Goal: Information Seeking & Learning: Learn about a topic

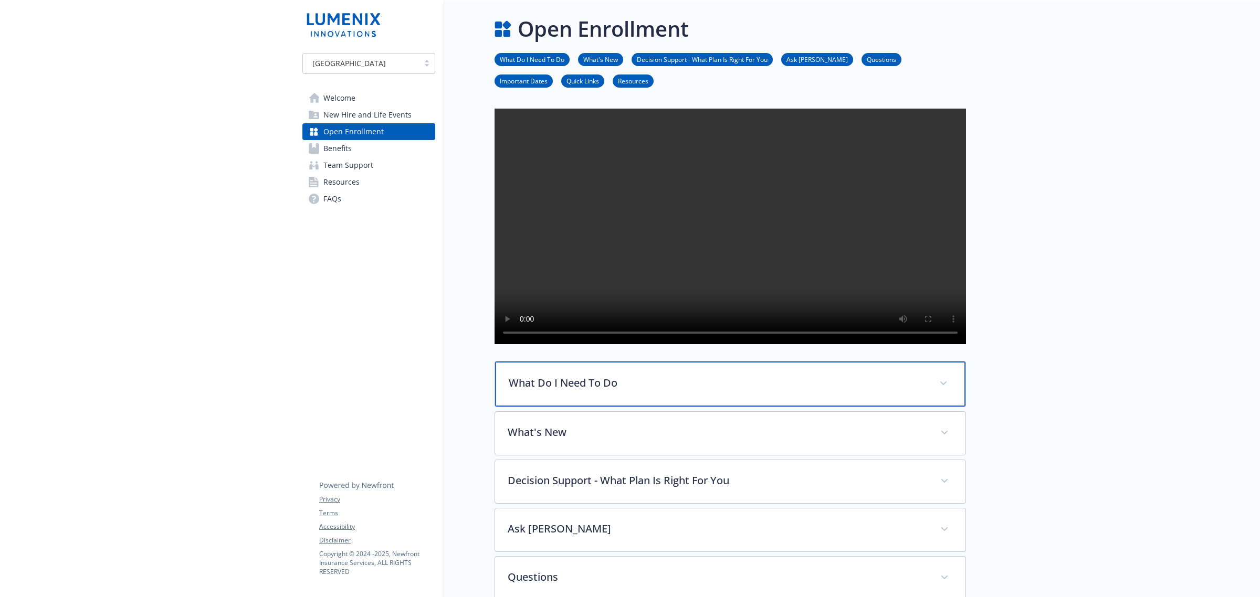
click at [597, 391] on p "What Do I Need To Do" at bounding box center [718, 383] width 418 height 16
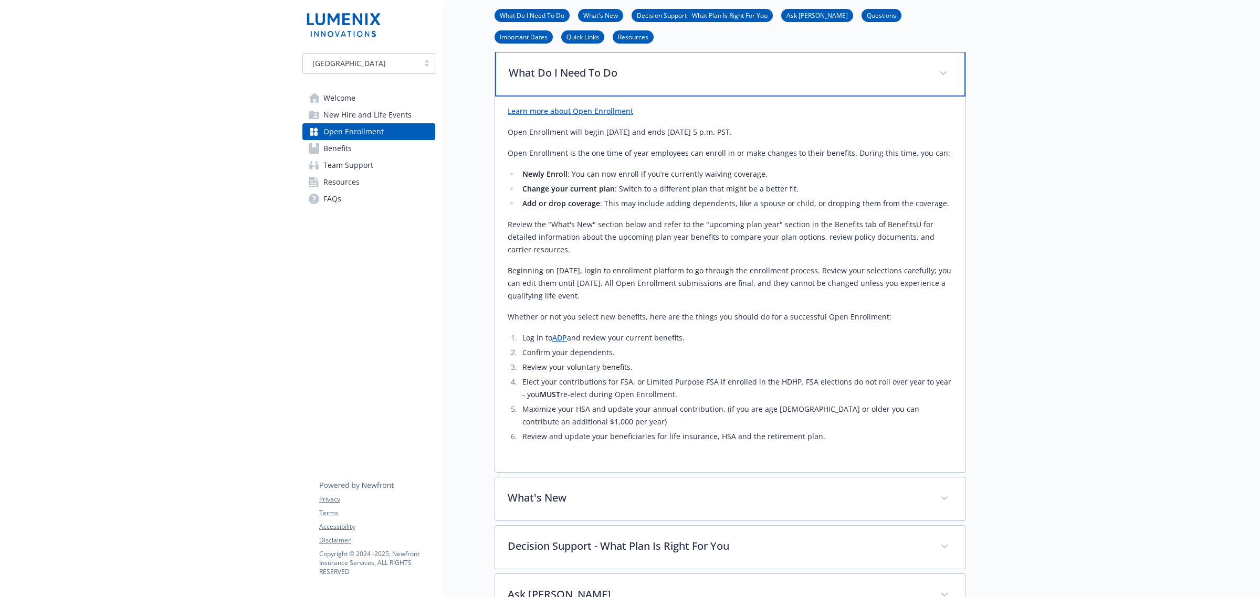
scroll to position [394, 0]
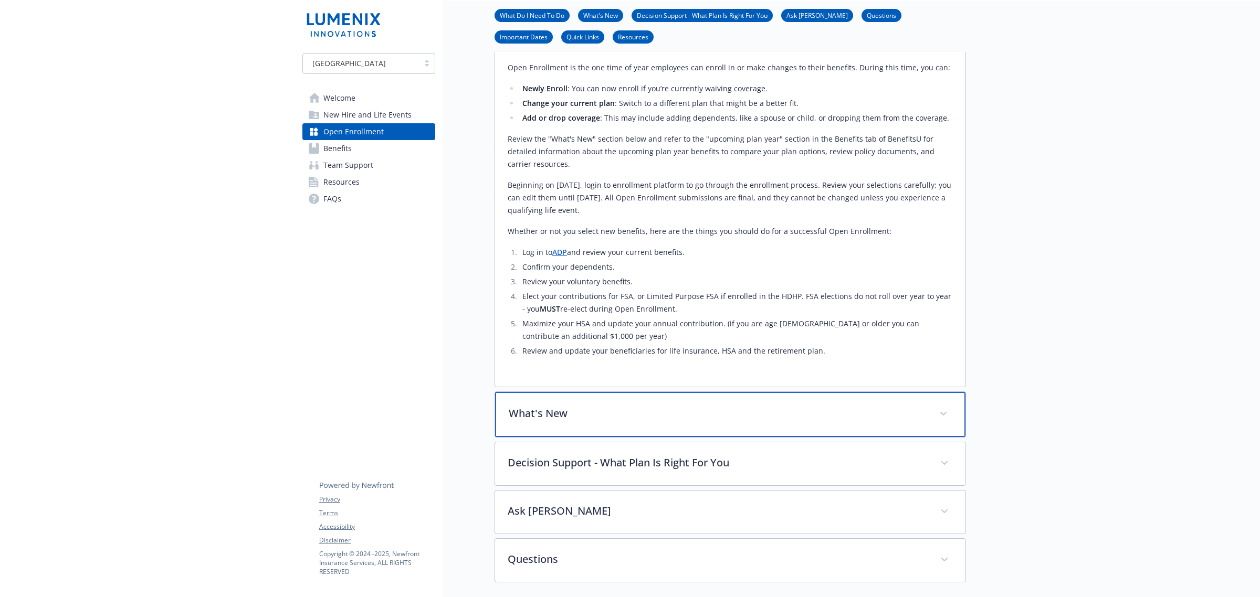
click at [735, 421] on p "What's New" at bounding box center [718, 414] width 418 height 16
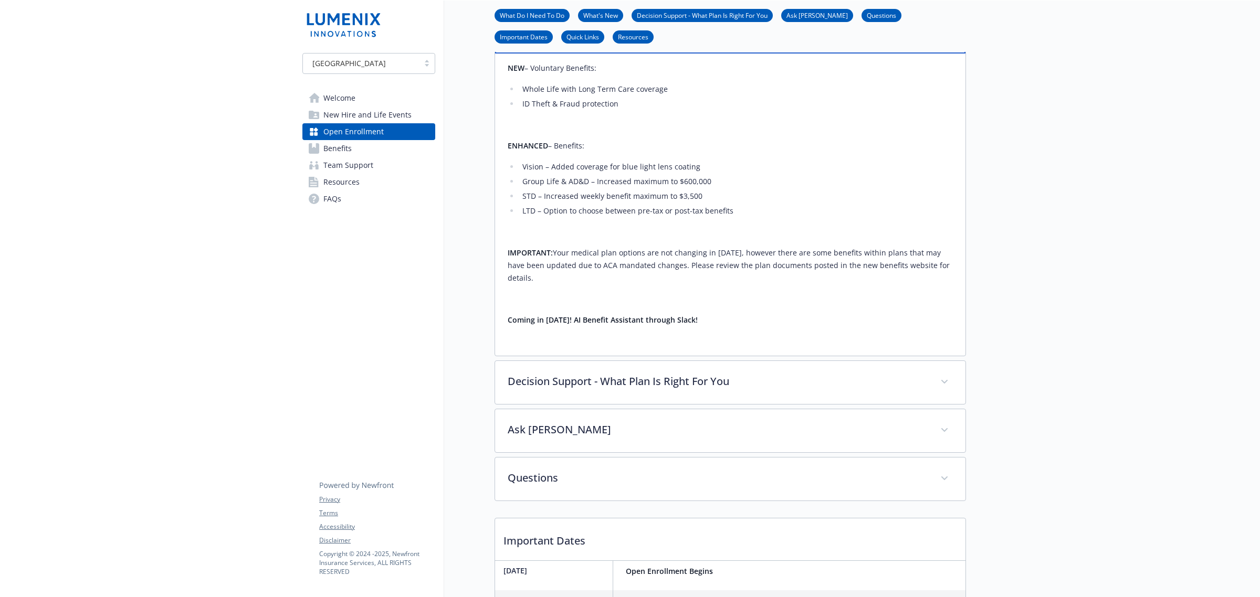
scroll to position [787, 0]
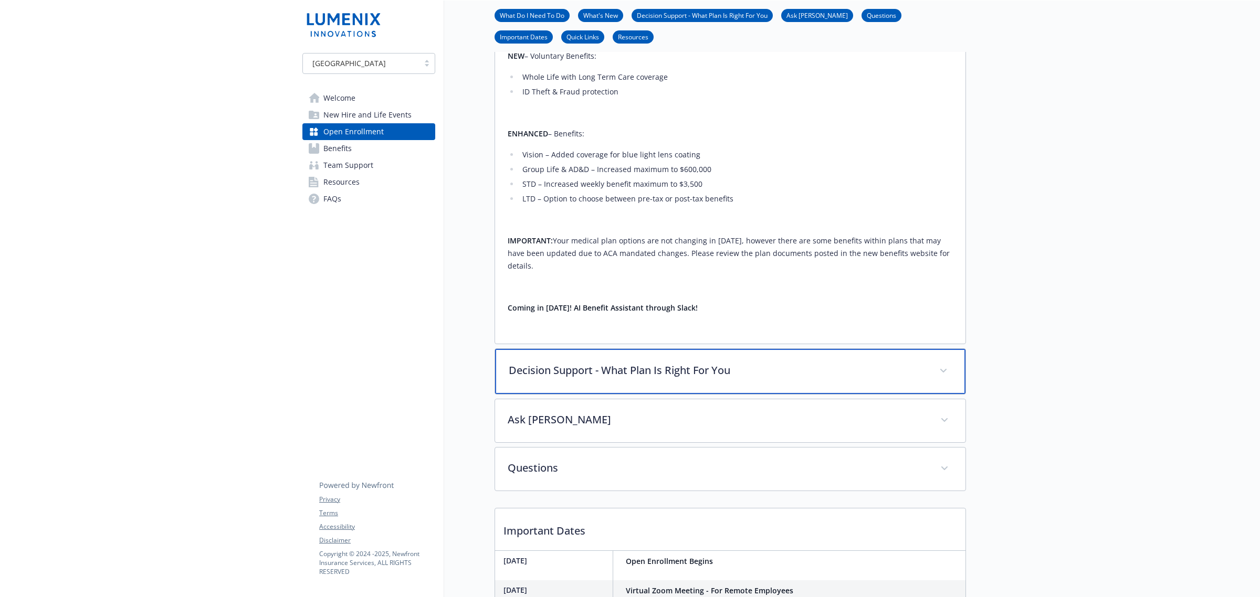
click at [617, 378] on p "Decision Support - What Plan Is Right For You" at bounding box center [718, 371] width 418 height 16
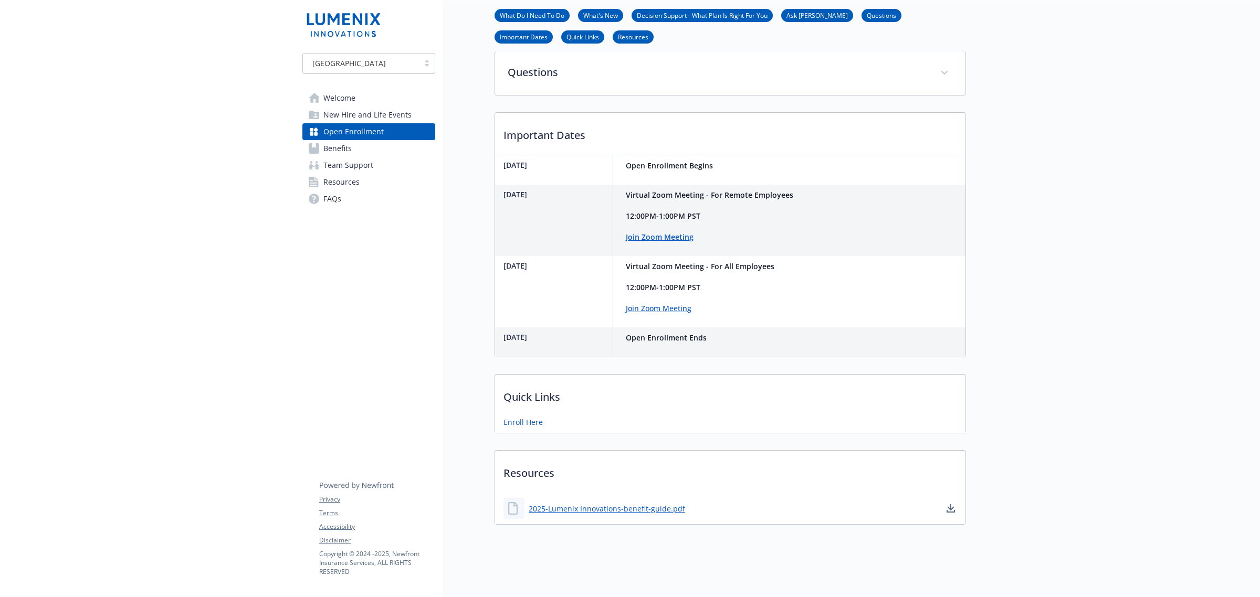
scroll to position [1323, 0]
click at [352, 147] on link "Benefits" at bounding box center [368, 148] width 133 height 17
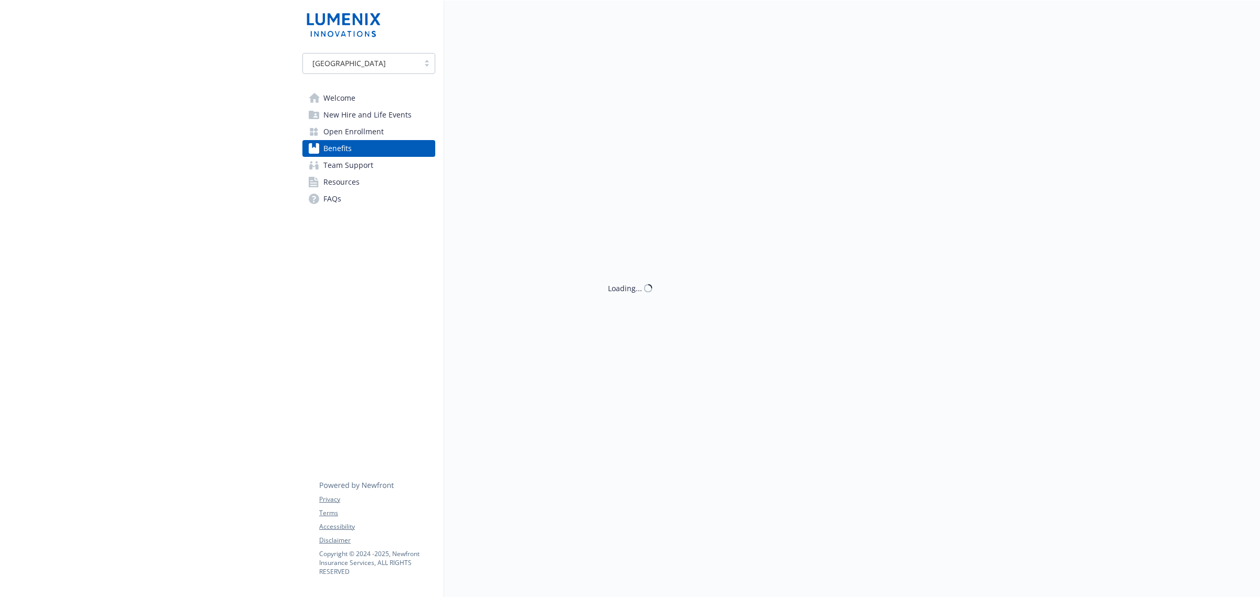
scroll to position [1321, 0]
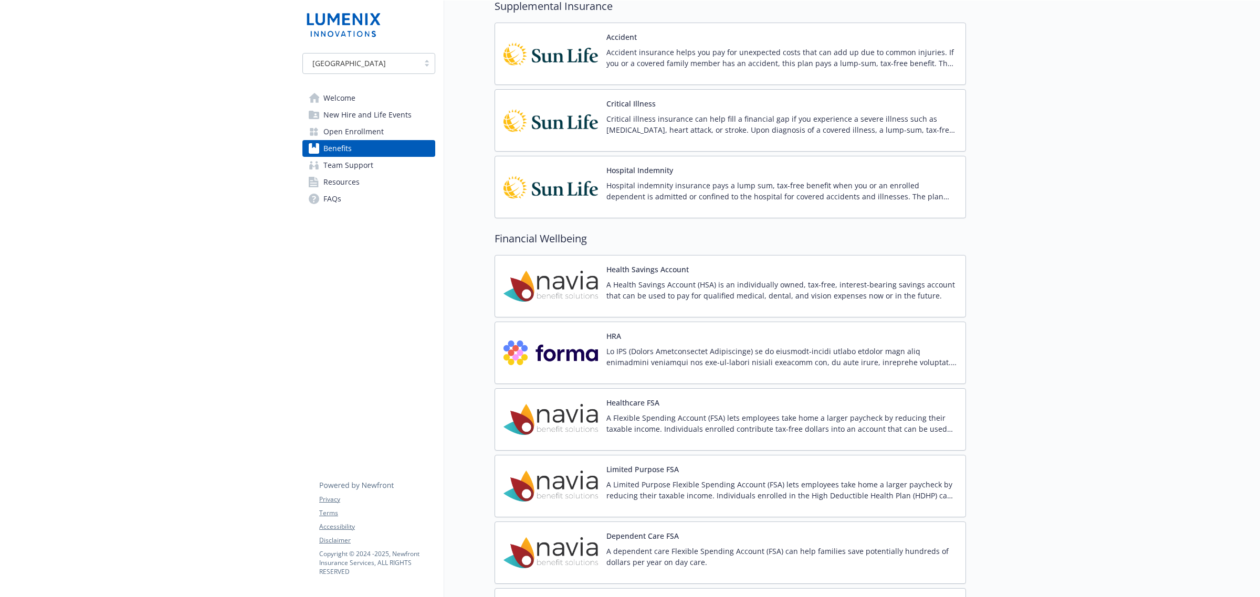
click at [331, 178] on span "Resources" at bounding box center [341, 182] width 36 height 17
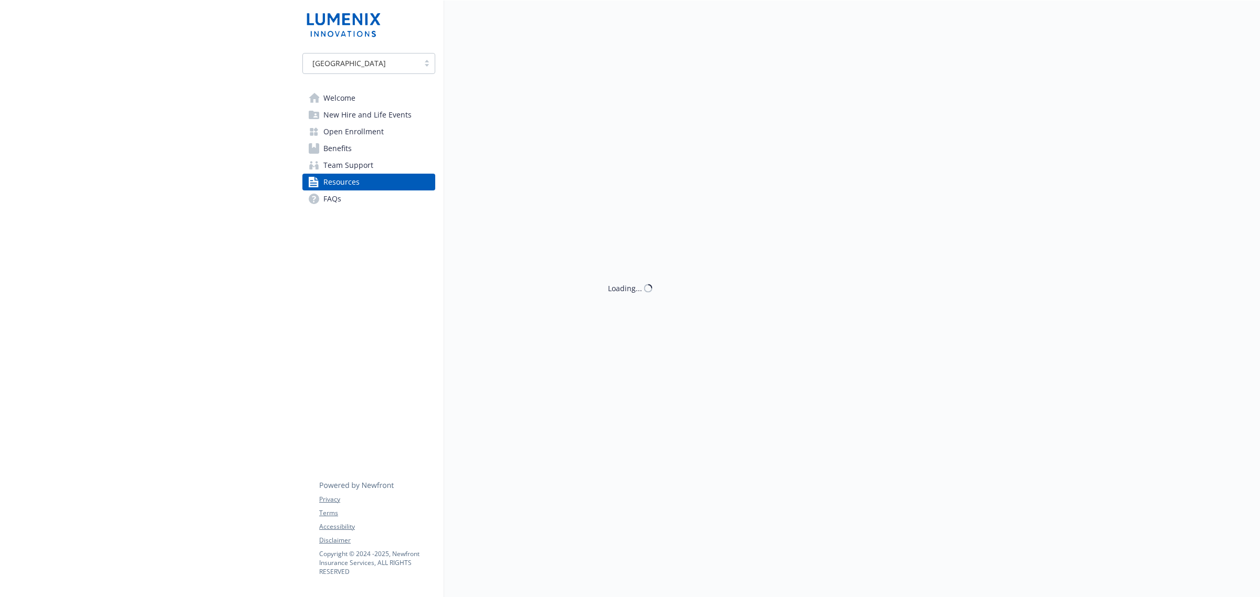
scroll to position [1321, 0]
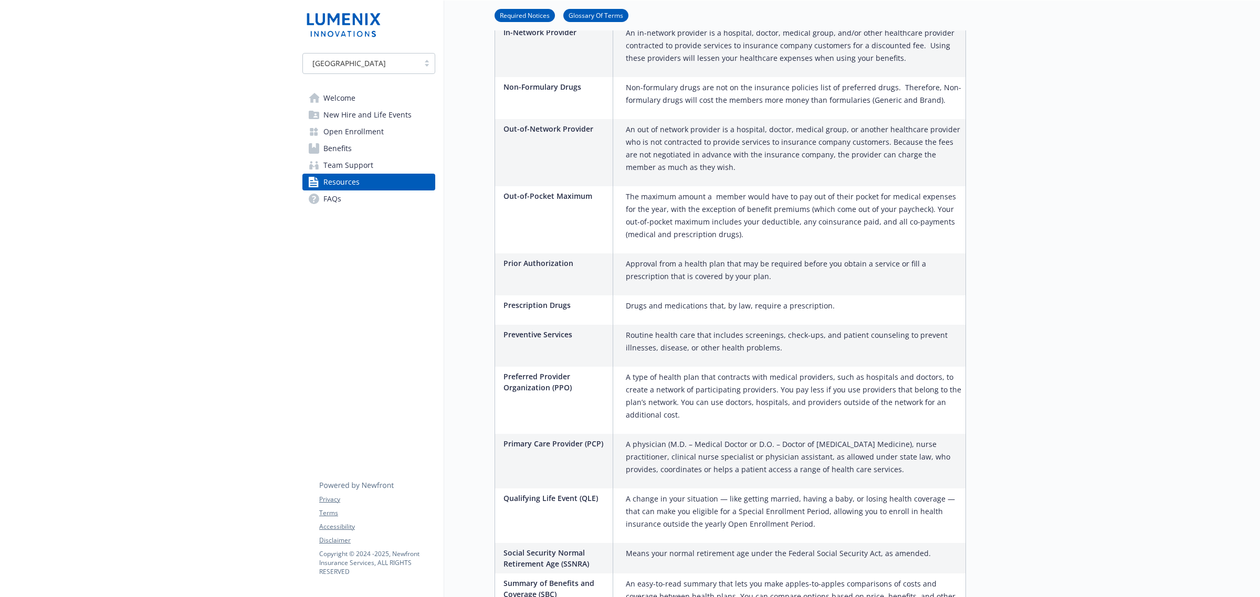
click at [330, 191] on span "FAQs" at bounding box center [332, 199] width 18 height 17
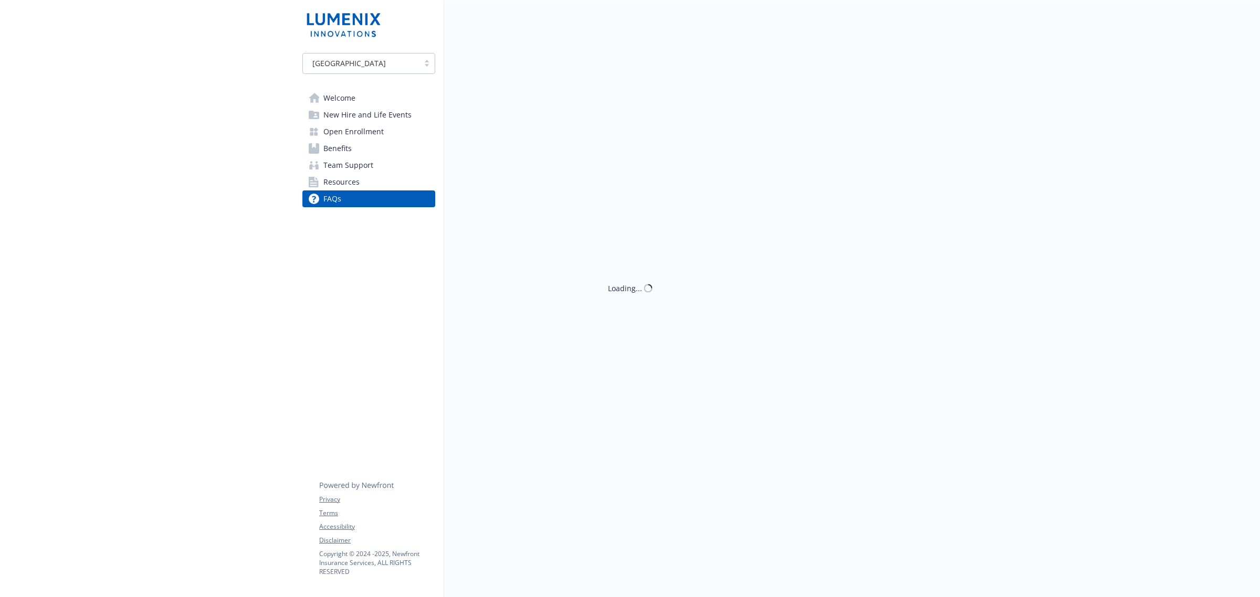
scroll to position [1321, 0]
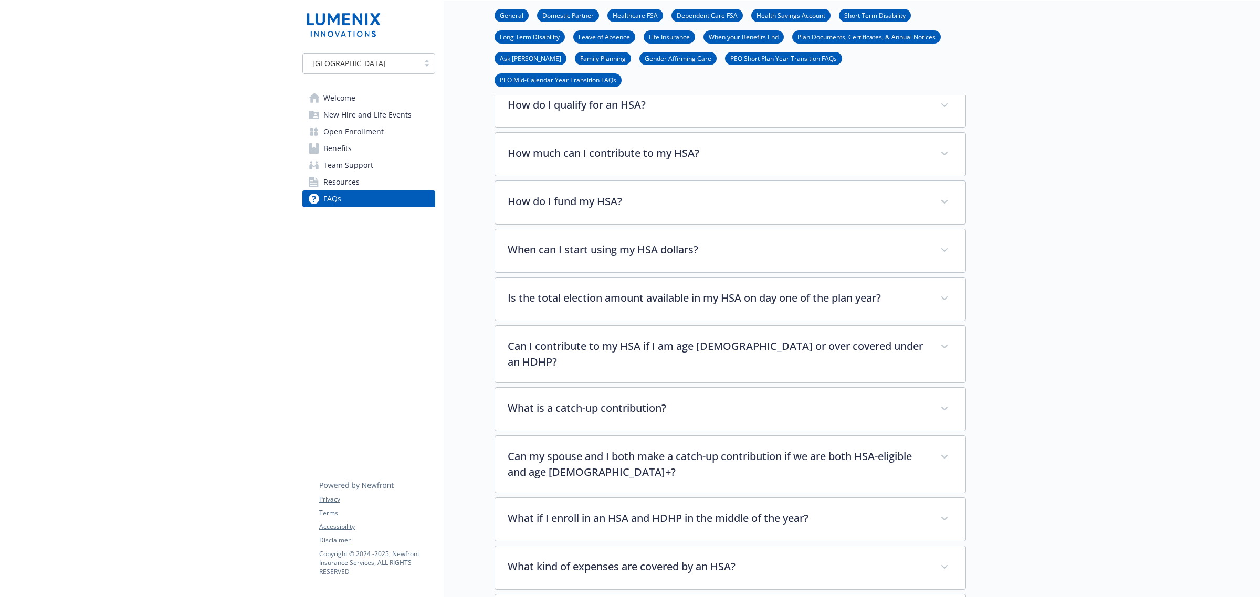
click at [356, 134] on span "Open Enrollment" at bounding box center [353, 131] width 60 height 17
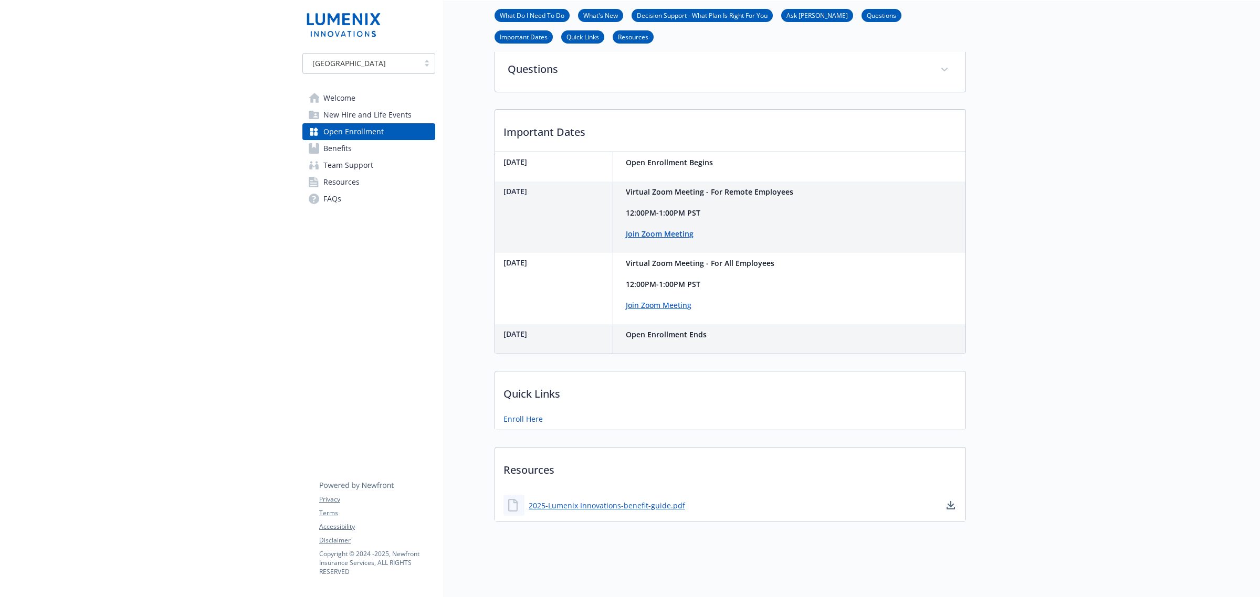
scroll to position [547, 0]
click at [351, 98] on span "Welcome" at bounding box center [339, 98] width 32 height 17
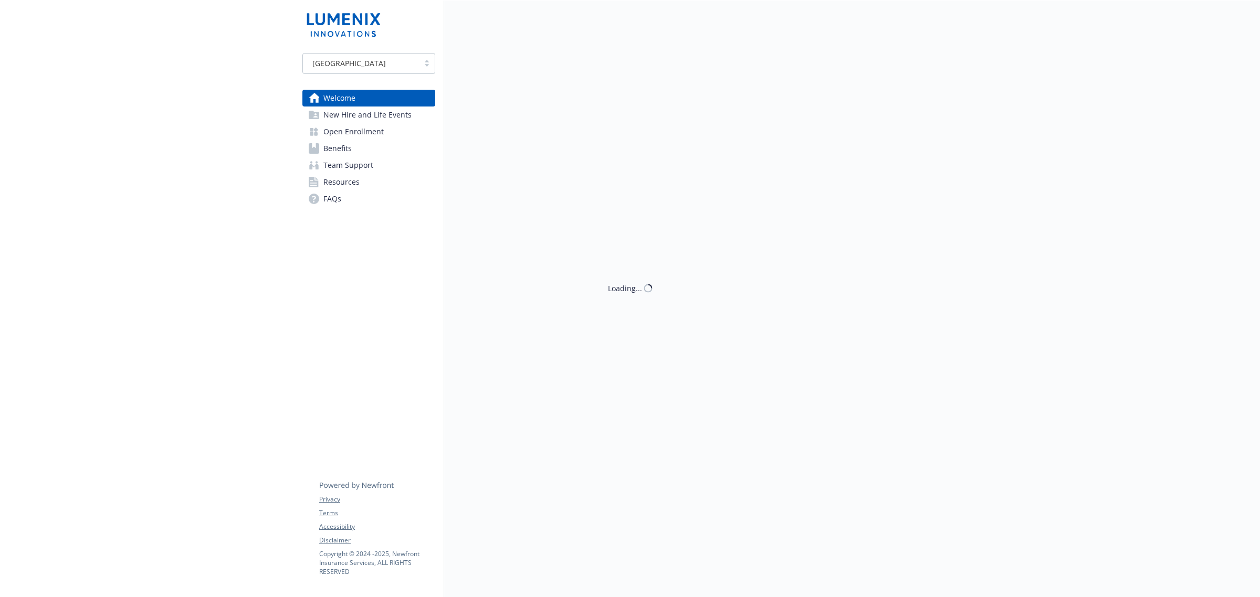
scroll to position [172, 0]
